Goal: Register for event/course

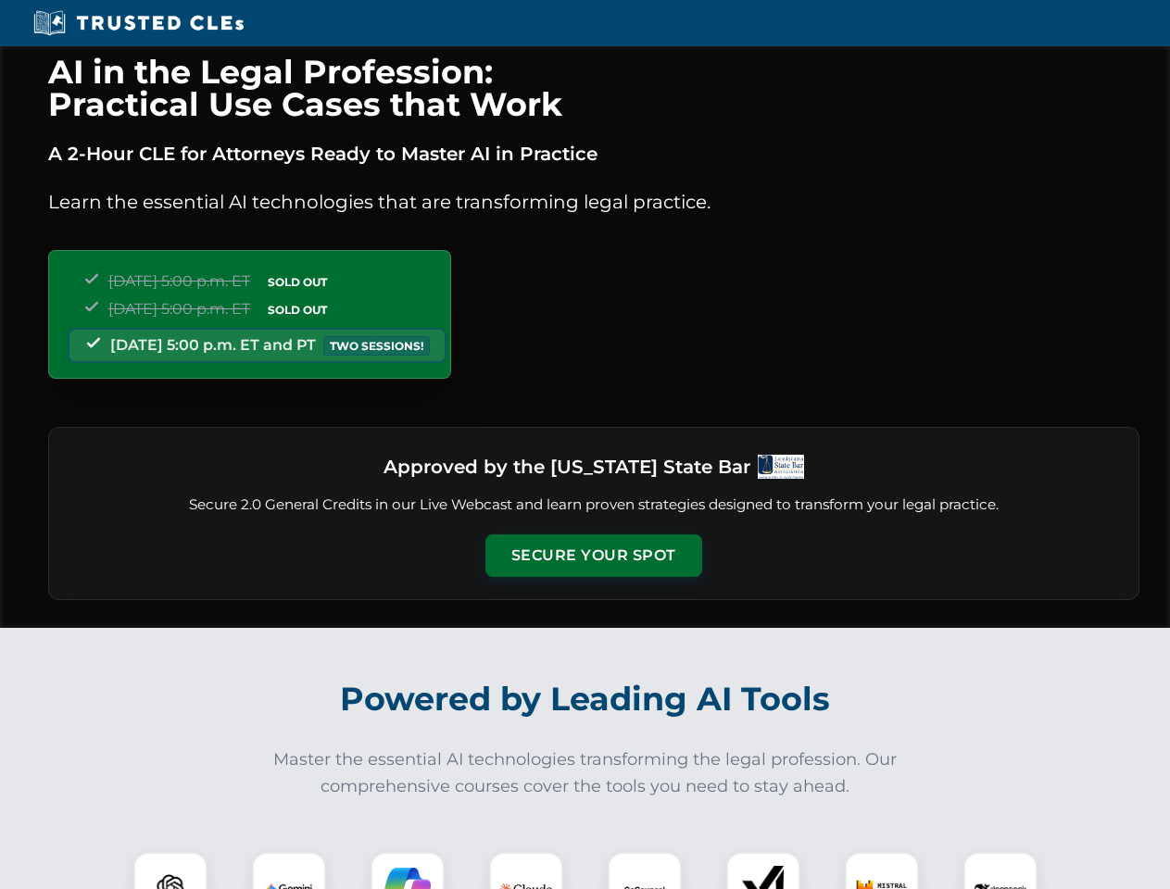
click at [593, 556] on button "Secure Your Spot" at bounding box center [593, 555] width 217 height 43
click at [170, 871] on img at bounding box center [171, 889] width 54 height 54
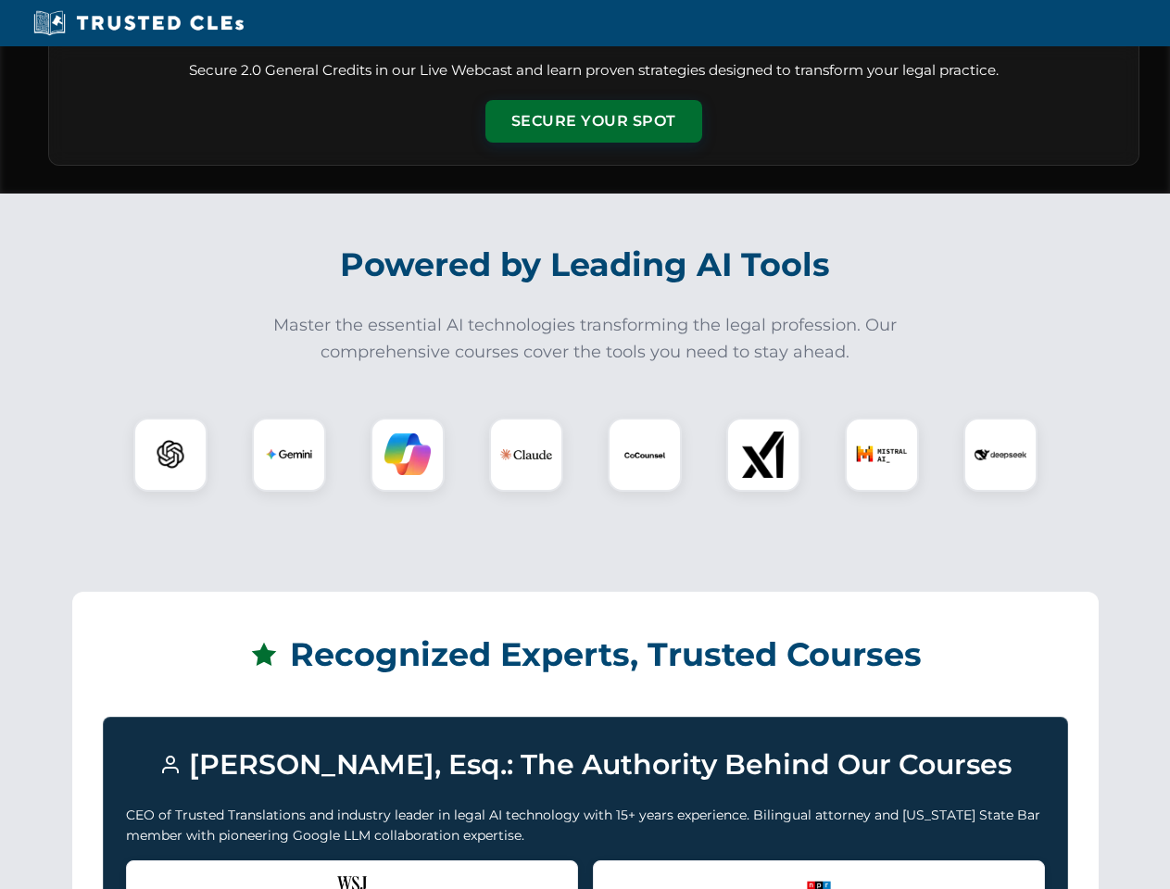
click at [289, 871] on div "Recognized by the WSJ [PERSON_NAME] was featured for his expertise in AI legal …" at bounding box center [352, 898] width 452 height 74
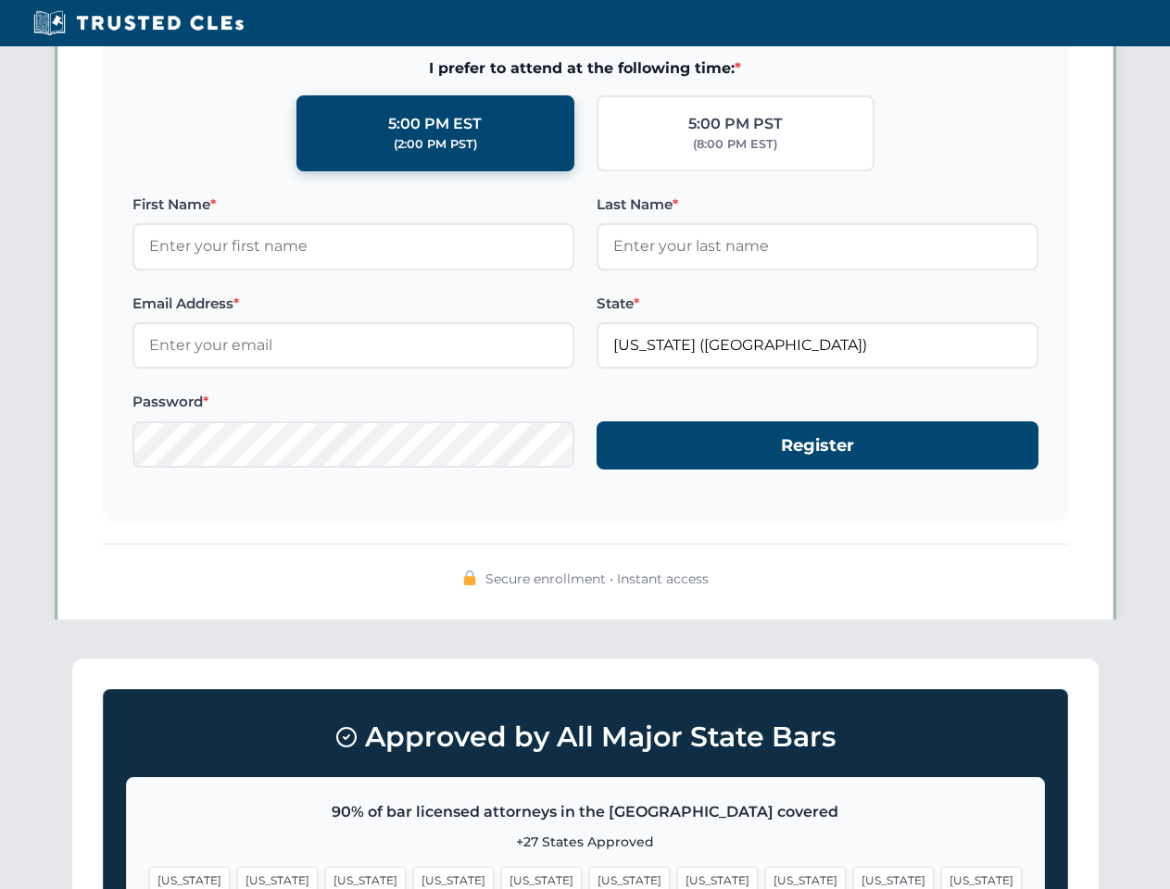
click at [677, 871] on span "[US_STATE]" at bounding box center [717, 880] width 81 height 27
click at [853, 871] on span "[US_STATE]" at bounding box center [893, 880] width 81 height 27
